Goal: Transaction & Acquisition: Purchase product/service

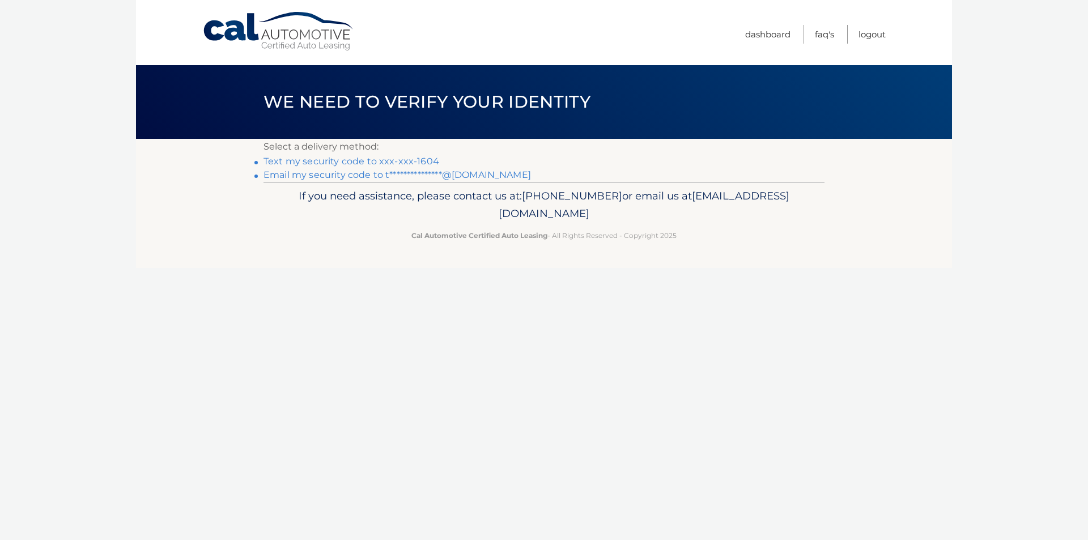
click at [398, 163] on link "Text my security code to xxx-xxx-1604" at bounding box center [352, 161] width 176 height 11
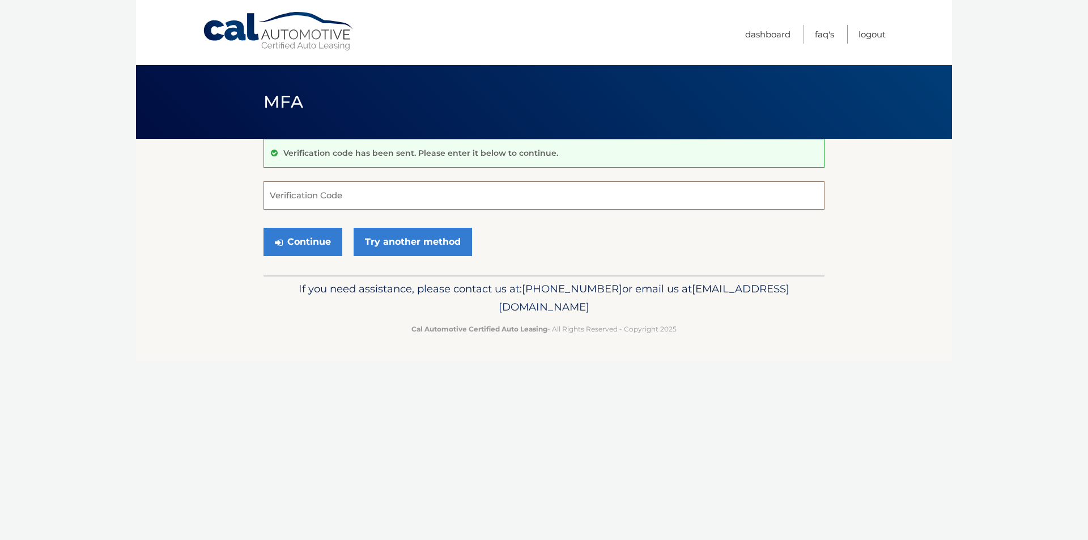
click at [483, 194] on input "Verification Code" at bounding box center [544, 195] width 561 height 28
type input "324416"
click at [305, 241] on button "Continue" at bounding box center [303, 242] width 79 height 28
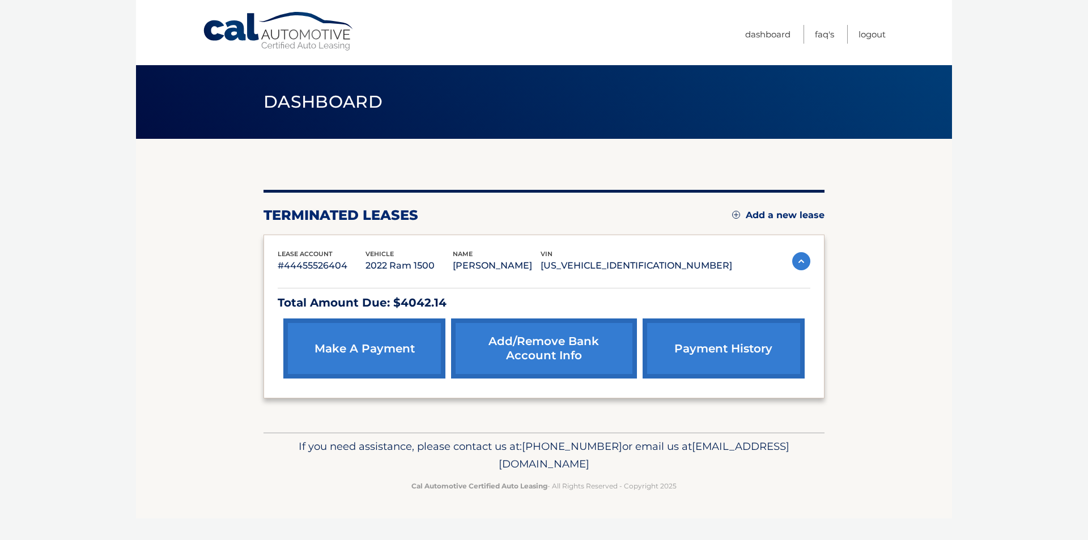
click at [398, 352] on link "make a payment" at bounding box center [364, 349] width 162 height 60
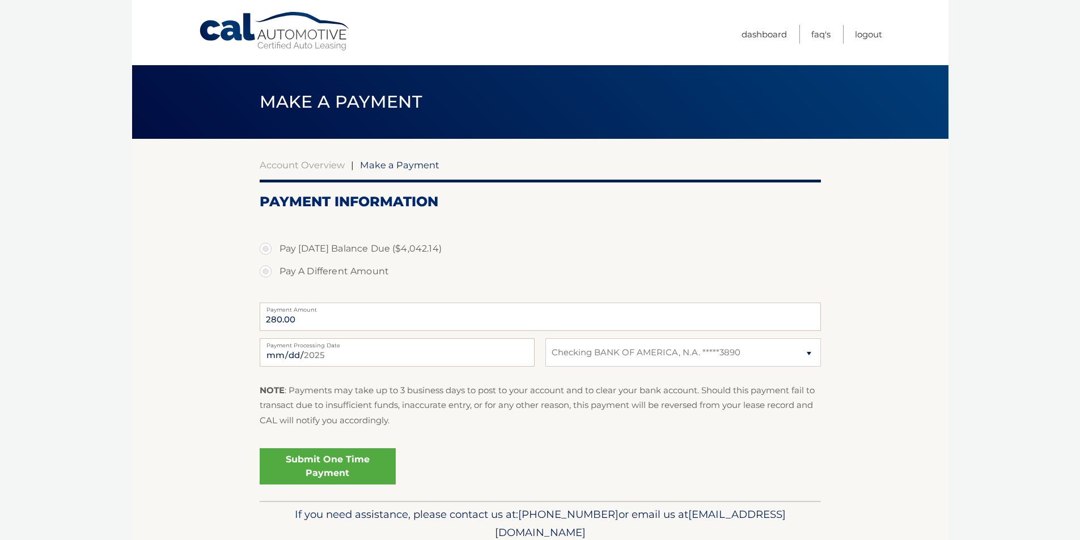
select select "YTc5NzdhYzctNmVkYS00ZGI4LWE2OGYtZTk0NTk4ZTllNGIy"
click at [261, 274] on label "Pay A Different Amount" at bounding box center [540, 271] width 561 height 23
click at [264, 274] on input "Pay A Different Amount" at bounding box center [269, 269] width 11 height 18
radio input "true"
type input "4024.14"
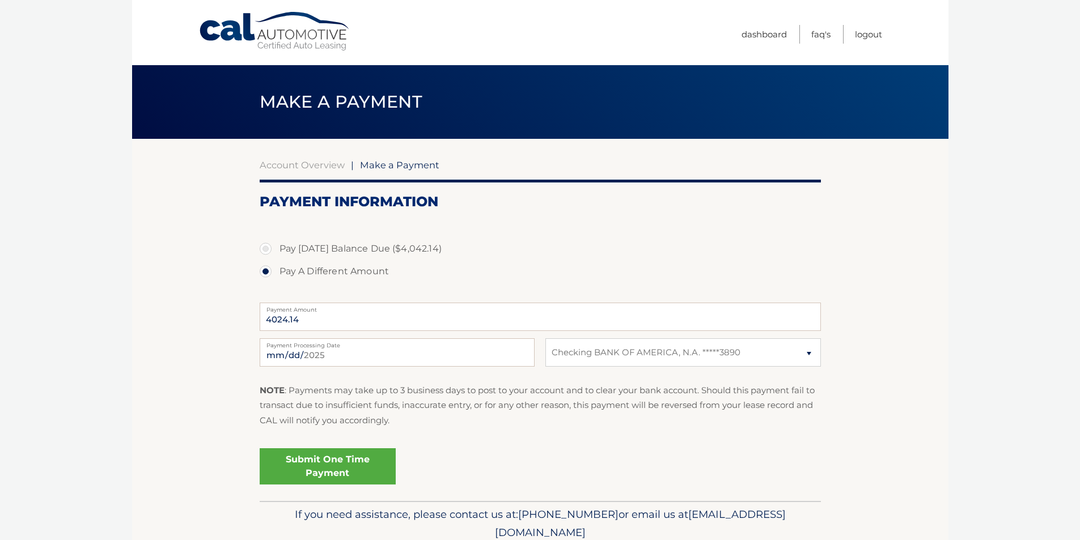
click at [336, 468] on link "Submit One Time Payment" at bounding box center [328, 466] width 136 height 36
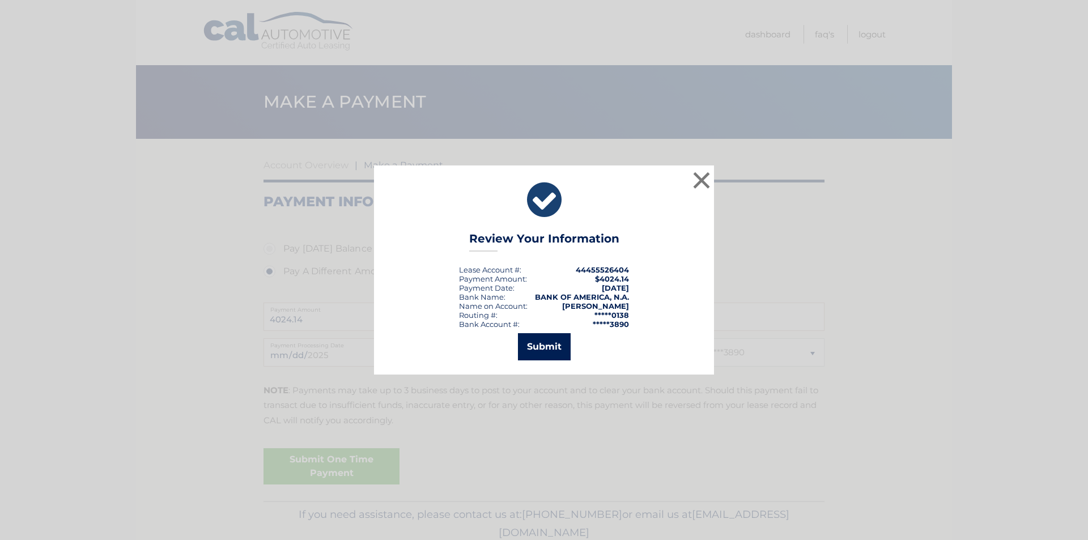
click at [546, 339] on button "Submit" at bounding box center [544, 346] width 53 height 27
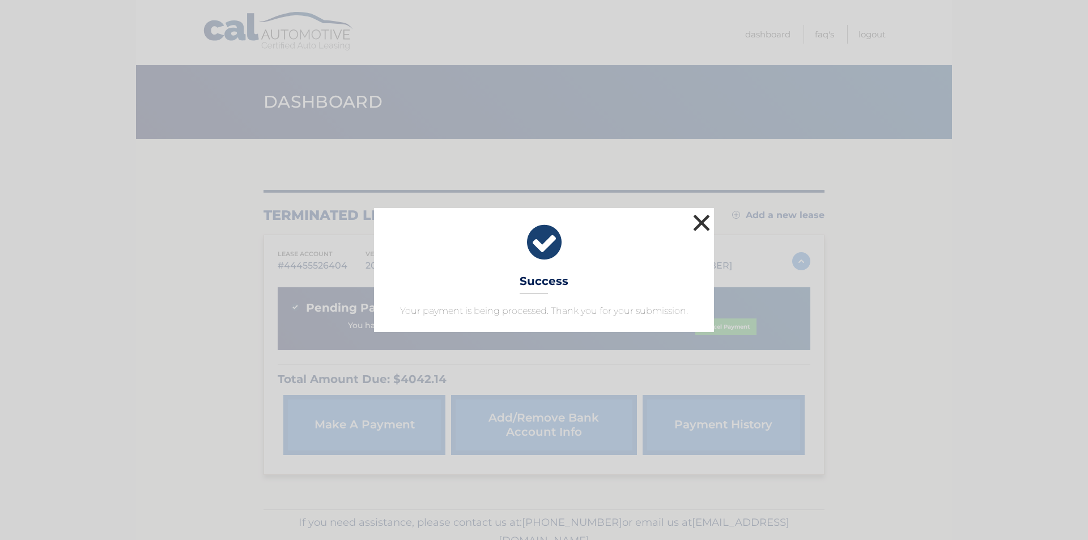
click at [699, 222] on button "×" at bounding box center [701, 222] width 23 height 23
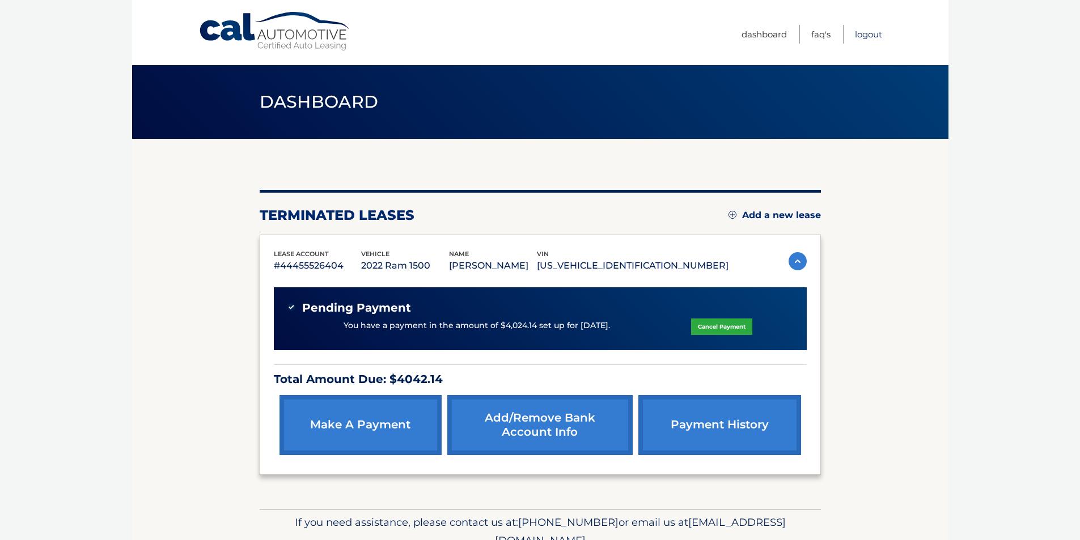
click at [869, 36] on link "Logout" at bounding box center [868, 34] width 27 height 19
